Goal: Leave review/rating

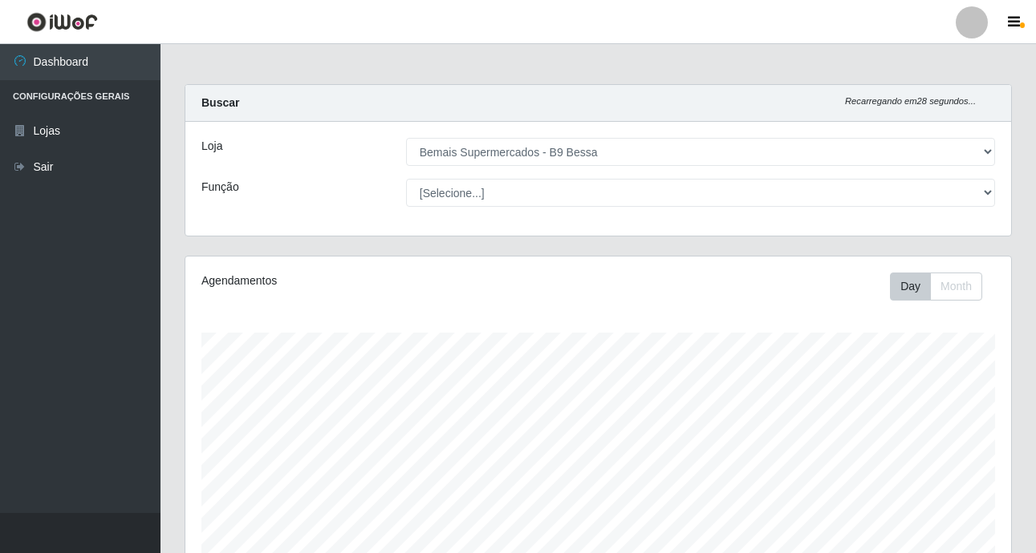
select select "410"
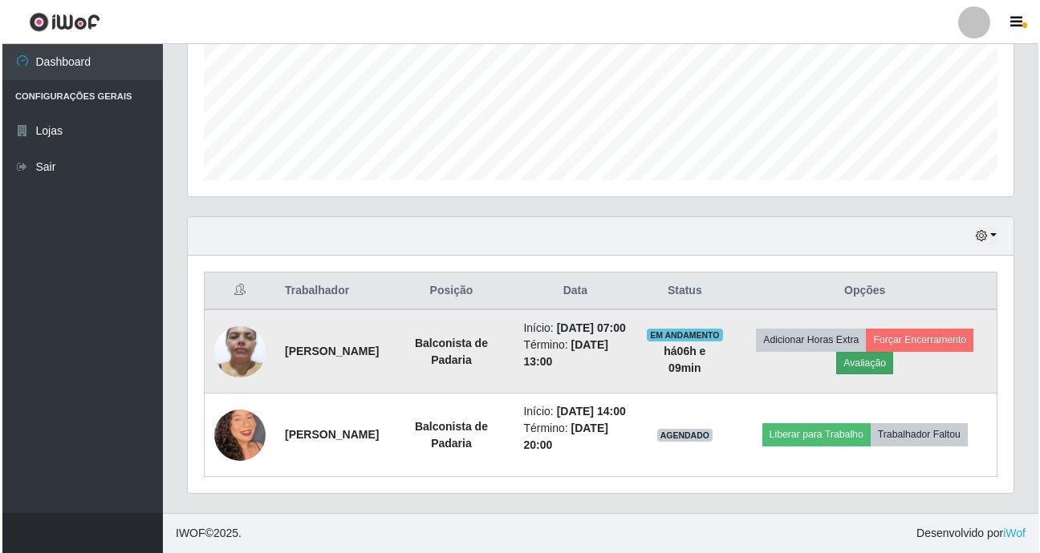
scroll to position [333, 825]
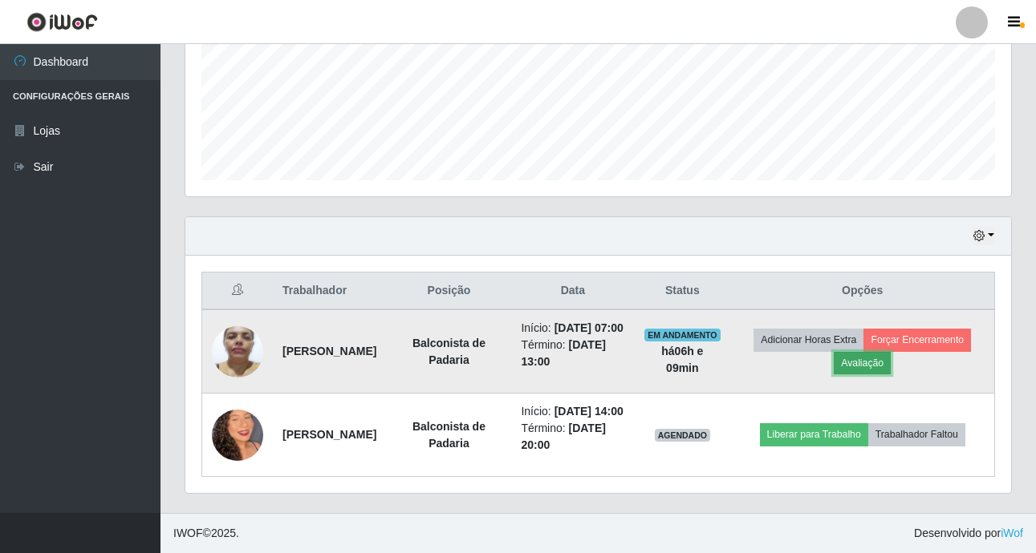
click at [890, 352] on button "Avaliação" at bounding box center [861, 363] width 57 height 22
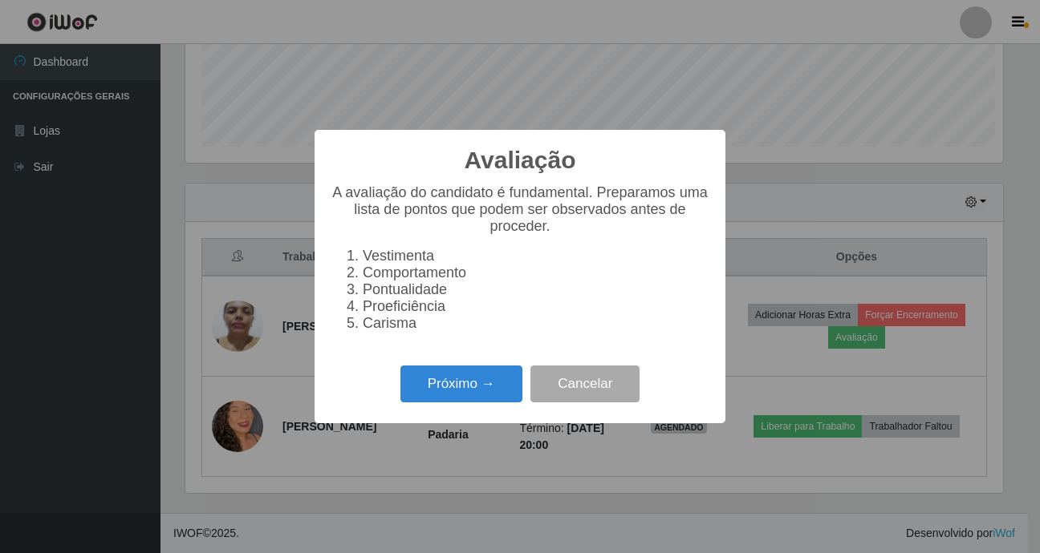
scroll to position [333, 817]
click at [459, 403] on button "Próximo →" at bounding box center [461, 385] width 122 height 38
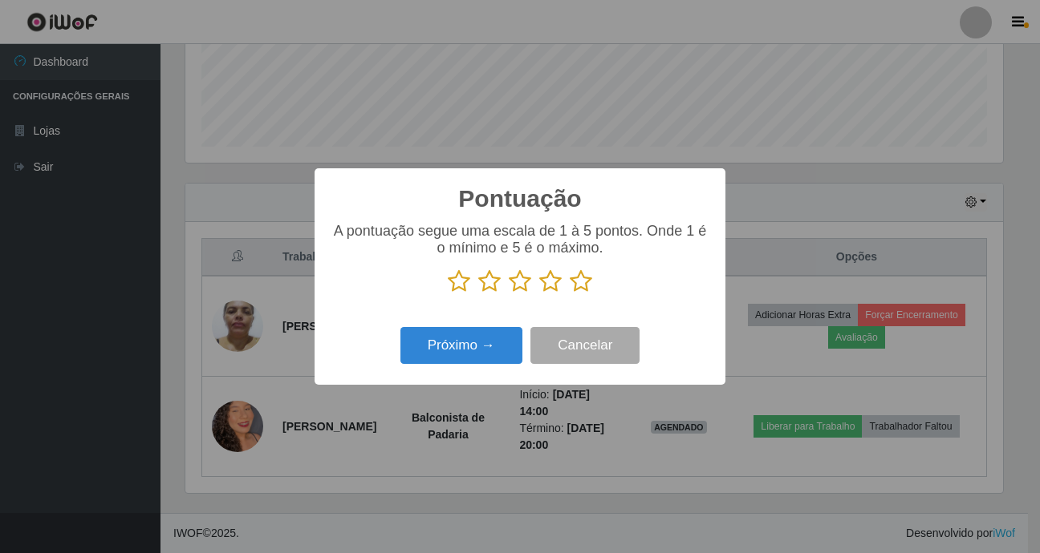
scroll to position [801823, 801338]
click at [578, 286] on icon at bounding box center [581, 282] width 22 height 24
click at [570, 294] on input "radio" at bounding box center [570, 294] width 0 height 0
click at [471, 360] on button "Próximo →" at bounding box center [461, 346] width 122 height 38
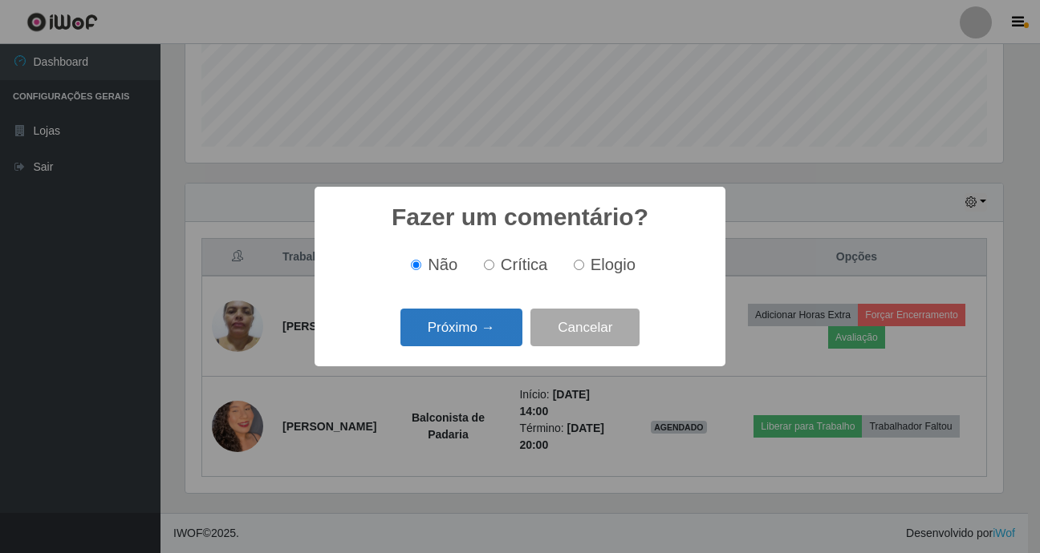
click at [448, 327] on button "Próximo →" at bounding box center [461, 328] width 122 height 38
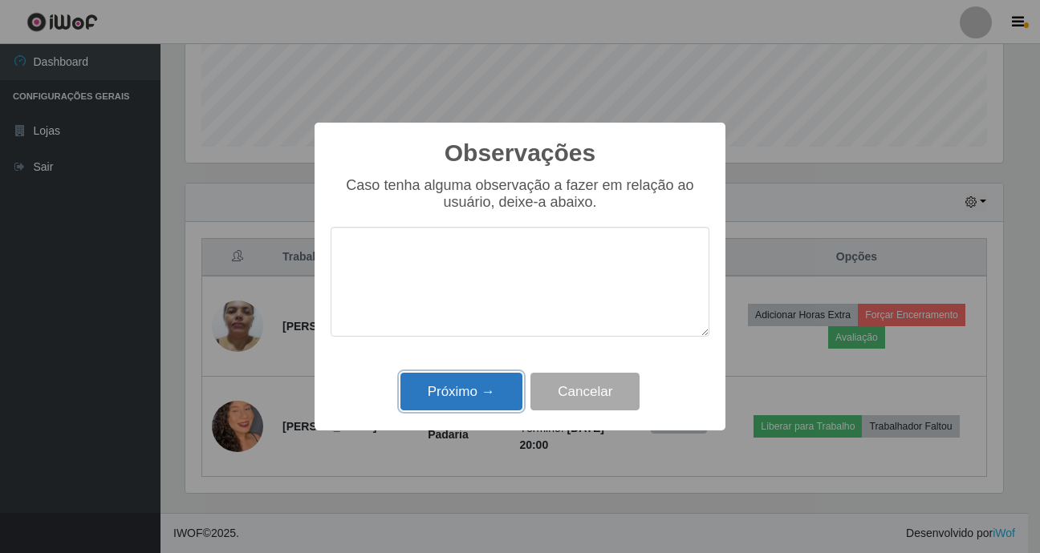
click at [451, 399] on button "Próximo →" at bounding box center [461, 392] width 122 height 38
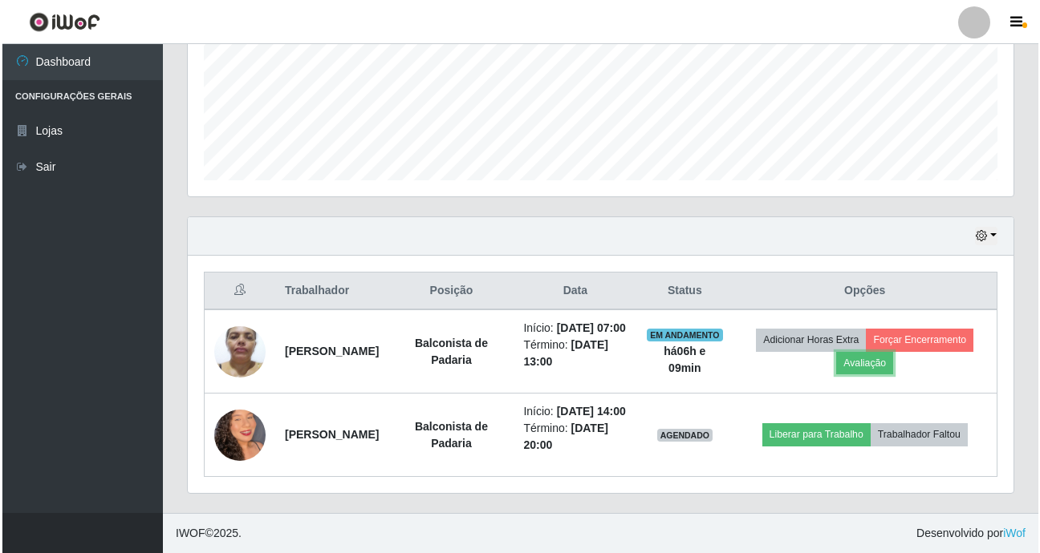
scroll to position [333, 825]
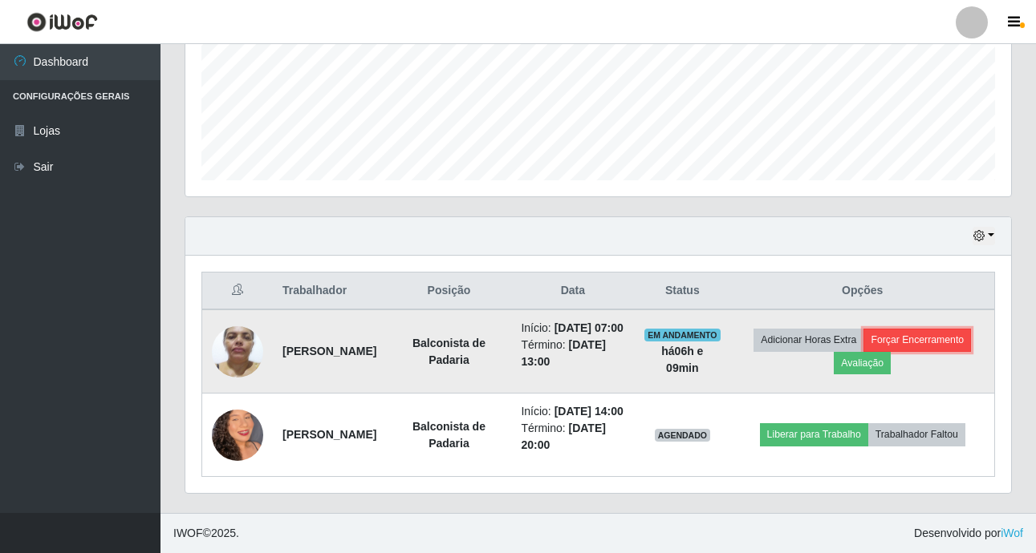
click at [863, 337] on button "Forçar Encerramento" at bounding box center [916, 340] width 107 height 22
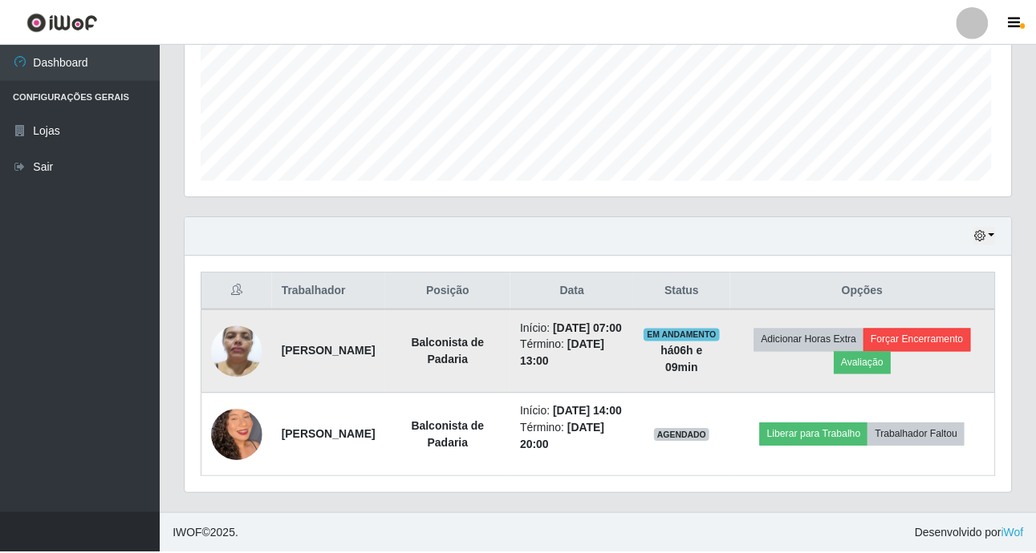
scroll to position [333, 817]
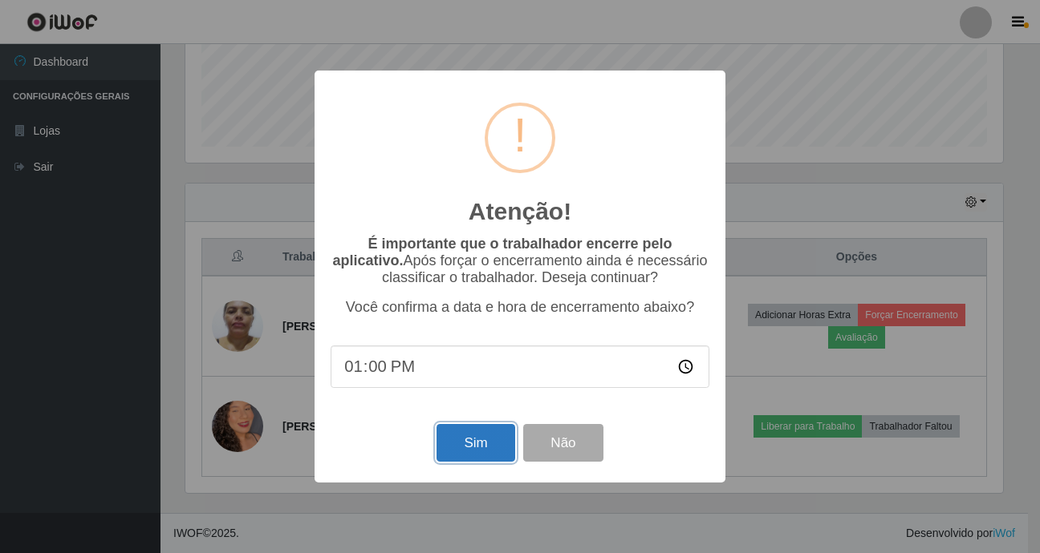
click at [468, 445] on button "Sim" at bounding box center [475, 443] width 78 height 38
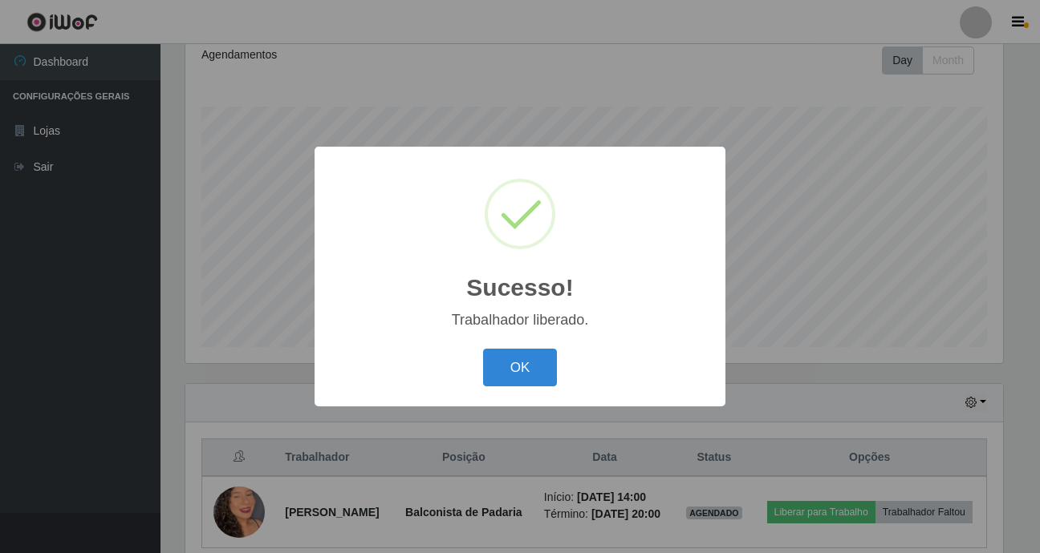
click at [483, 349] on button "OK" at bounding box center [520, 368] width 75 height 38
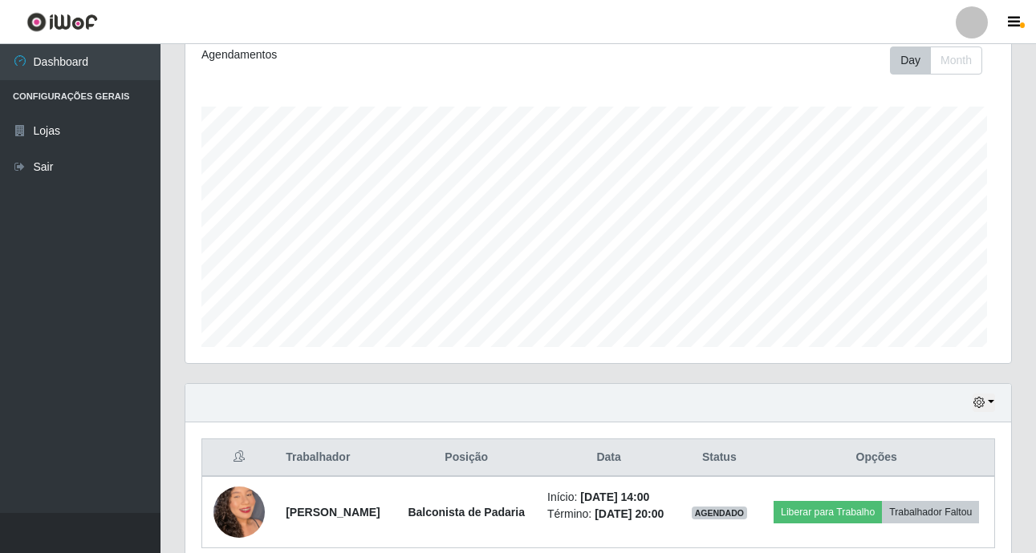
scroll to position [333, 825]
